Goal: Task Accomplishment & Management: Complete application form

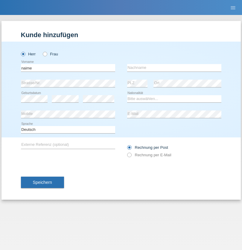
type input "naime"
click at [174, 68] on input "text" at bounding box center [174, 67] width 94 height 7
type input "llugiqi"
select select "CH"
radio input "true"
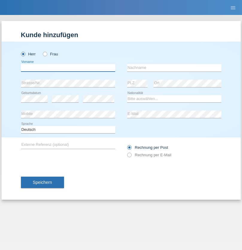
click at [68, 68] on input "text" at bounding box center [68, 67] width 94 height 7
type input "Shaban"
click at [174, 68] on input "text" at bounding box center [174, 67] width 94 height 7
type input "llugiqi"
select select "CH"
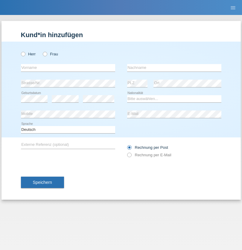
radio input "true"
click at [68, 68] on input "text" at bounding box center [68, 67] width 94 height 7
type input "Stéphane"
click at [174, 68] on input "text" at bounding box center [174, 67] width 94 height 7
type input "Péclard"
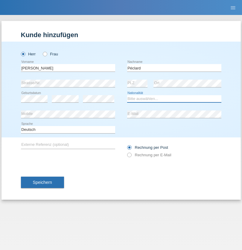
select select "CH"
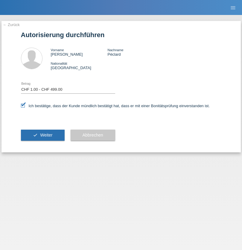
select select "1"
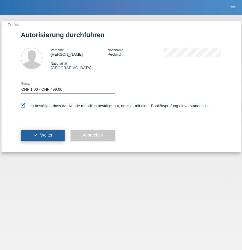
click at [42, 135] on span "Weiter" at bounding box center [46, 135] width 12 height 5
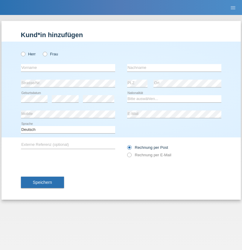
radio input "true"
click at [68, 68] on input "text" at bounding box center [68, 67] width 94 height 7
type input "Edenon"
click at [174, 68] on input "text" at bounding box center [174, 67] width 94 height 7
type input "Christelle"
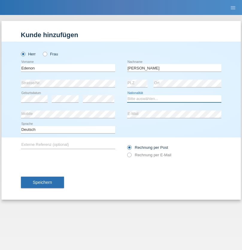
select select "CH"
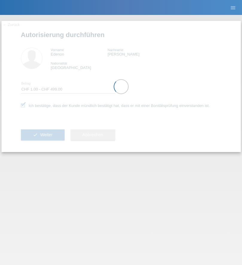
select select "1"
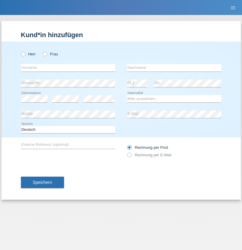
radio input "true"
click at [68, 68] on input "text" at bounding box center [68, 67] width 94 height 7
type input "Ristic"
click at [174, 68] on input "text" at bounding box center [174, 67] width 94 height 7
type input "Marko"
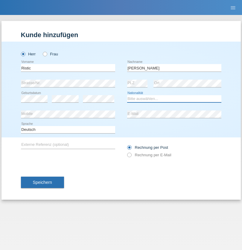
select select "RS"
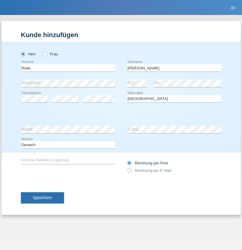
select select "C"
select select "06"
select select "05"
select select "2004"
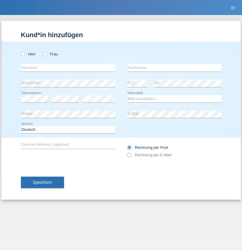
radio input "true"
click at [68, 68] on input "text" at bounding box center [68, 67] width 94 height 7
type input "[PERSON_NAME]"
click at [174, 68] on input "text" at bounding box center [174, 67] width 94 height 7
type input "Patera"
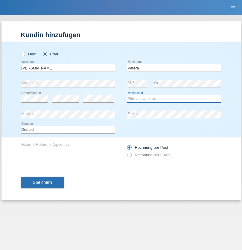
select select "CH"
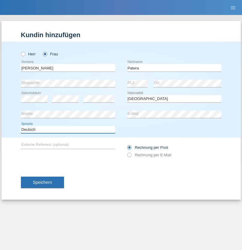
select select "en"
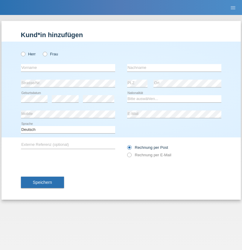
radio input "true"
click at [68, 68] on input "text" at bounding box center [68, 67] width 94 height 7
type input "Champing"
click at [174, 68] on input "text" at bounding box center [174, 67] width 94 height 7
type input "Malonga"
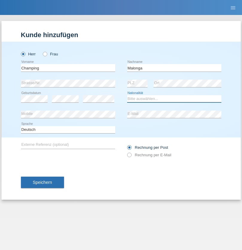
select select "CH"
radio input "true"
click at [68, 68] on input "text" at bounding box center [68, 67] width 94 height 7
type input "Djordjevic"
click at [174, 68] on input "text" at bounding box center [174, 67] width 94 height 7
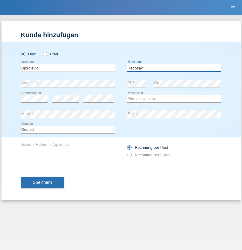
type input "Radosav"
select select "RS"
select select "C"
select select "10"
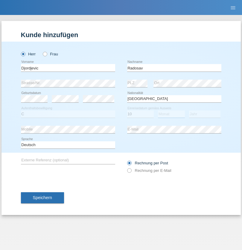
select select "03"
select select "1989"
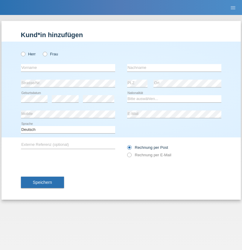
radio input "true"
click at [68, 68] on input "text" at bounding box center [68, 67] width 94 height 7
type input "[PERSON_NAME]"
click at [174, 68] on input "text" at bounding box center [174, 67] width 94 height 7
type input "Sakhi"
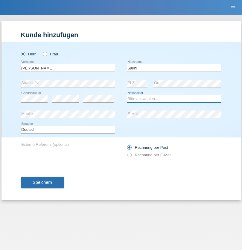
select select "IT"
select select "C"
select select "24"
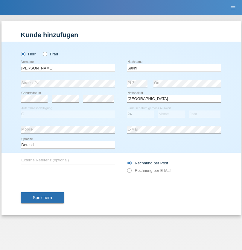
select select "10"
select select "2021"
